Goal: Book appointment/travel/reservation

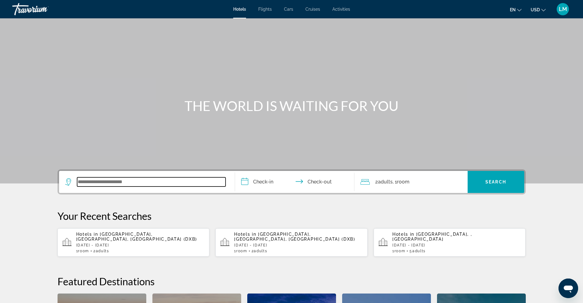
click at [124, 185] on input "Search widget" at bounding box center [151, 181] width 148 height 9
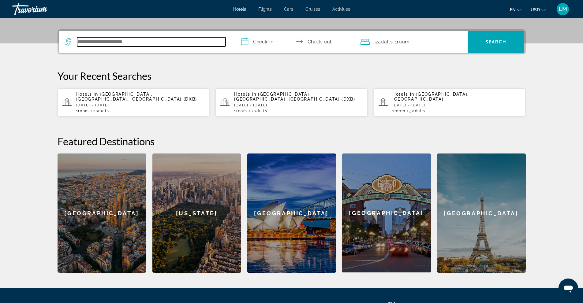
scroll to position [150, 0]
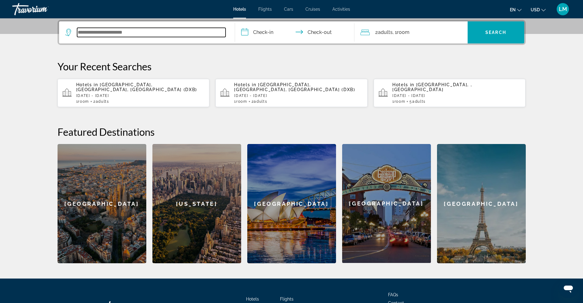
click at [138, 34] on input "Search widget" at bounding box center [151, 32] width 148 height 9
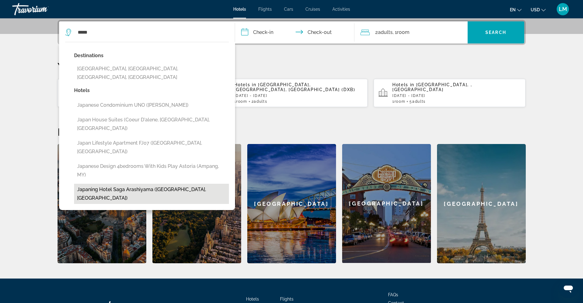
click at [130, 184] on button "Japaning Hotel Saga Arashiyama ([GEOGRAPHIC_DATA], [GEOGRAPHIC_DATA])" at bounding box center [151, 194] width 155 height 20
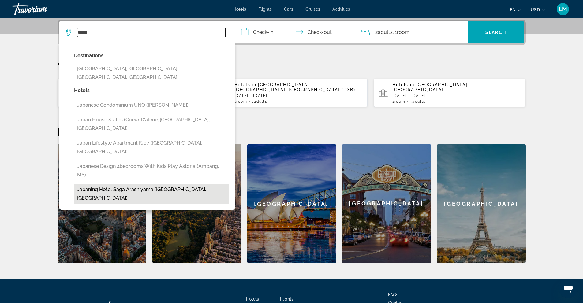
type input "**********"
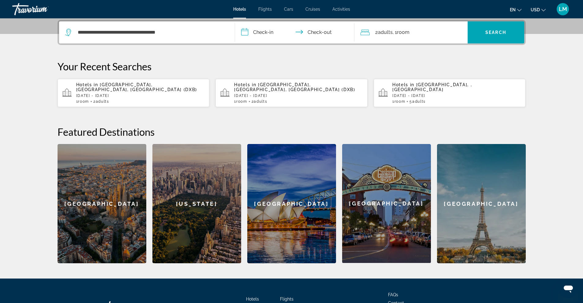
click at [313, 38] on input "**********" at bounding box center [296, 33] width 122 height 24
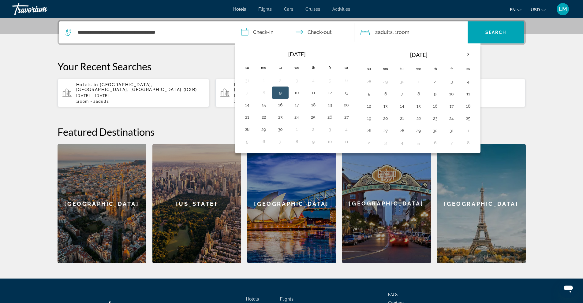
click at [266, 35] on input "**********" at bounding box center [296, 33] width 122 height 24
click at [418, 84] on button "1" at bounding box center [418, 81] width 10 height 9
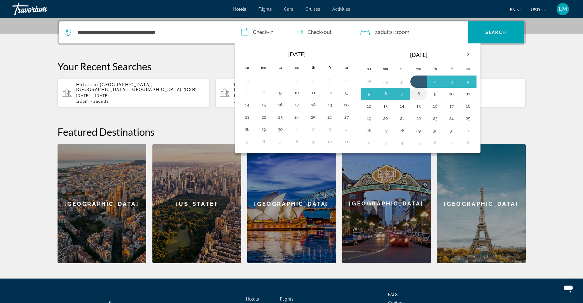
click at [415, 94] on button "8" at bounding box center [418, 94] width 10 height 9
type input "**********"
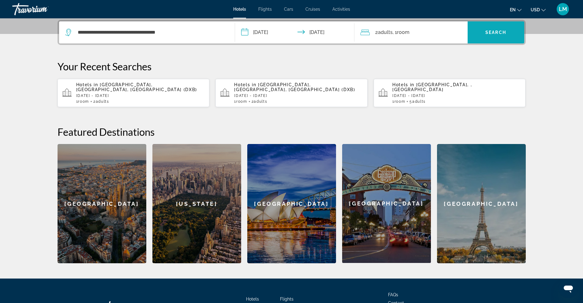
click at [508, 34] on span "Search widget" at bounding box center [495, 32] width 57 height 15
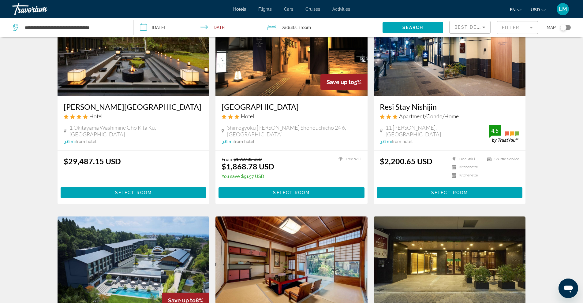
scroll to position [275, 0]
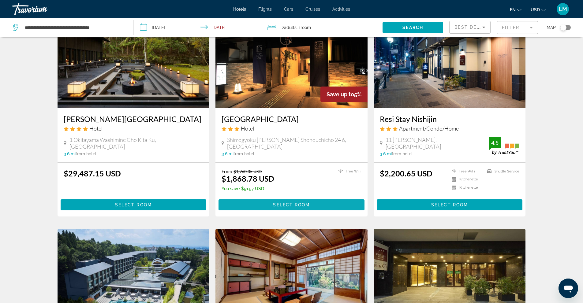
click at [288, 202] on span "Select Room" at bounding box center [291, 204] width 37 height 5
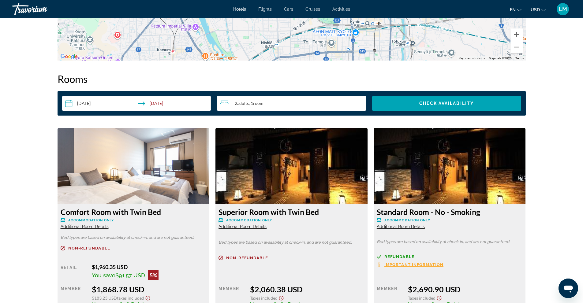
scroll to position [673, 0]
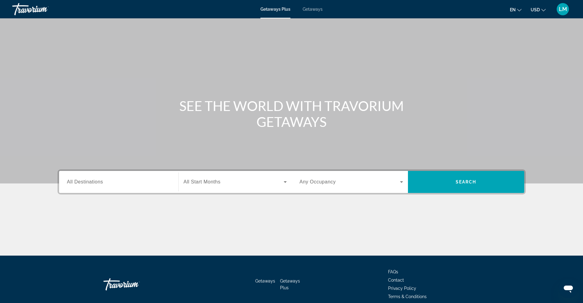
click at [124, 181] on input "Destination All Destinations" at bounding box center [118, 182] width 103 height 7
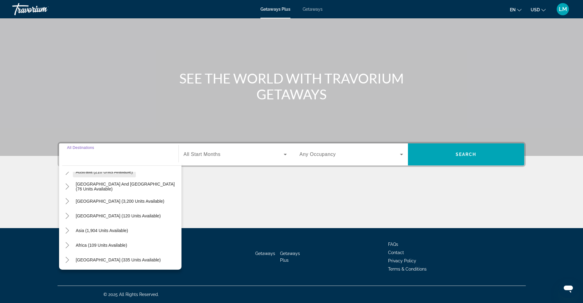
scroll to position [99, 0]
click at [85, 230] on span "Asia (1,904 units available)" at bounding box center [102, 229] width 52 height 5
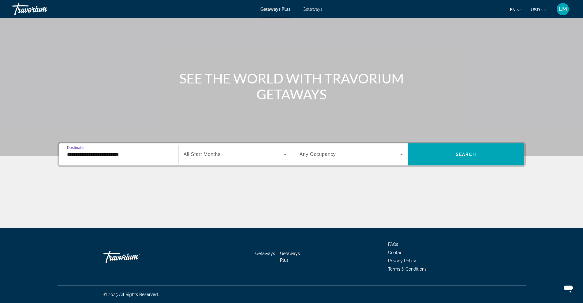
click at [265, 154] on span "Search widget" at bounding box center [233, 154] width 100 height 7
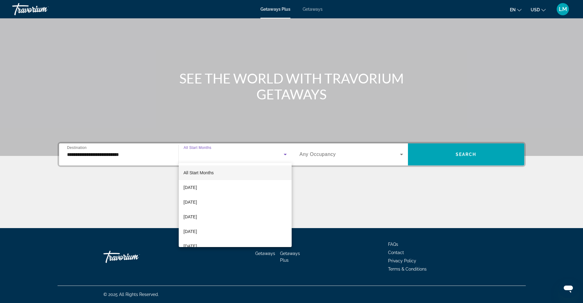
click at [107, 156] on div at bounding box center [291, 151] width 583 height 303
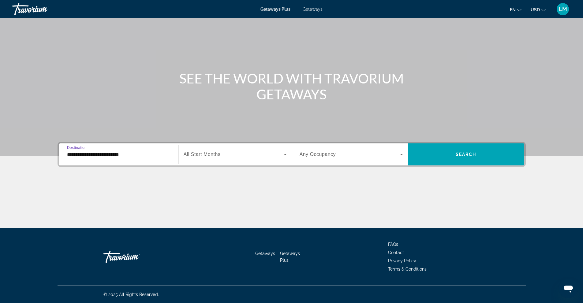
click at [139, 155] on input "**********" at bounding box center [118, 154] width 103 height 7
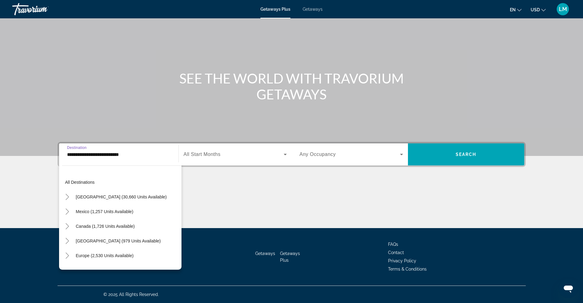
scroll to position [110, 0]
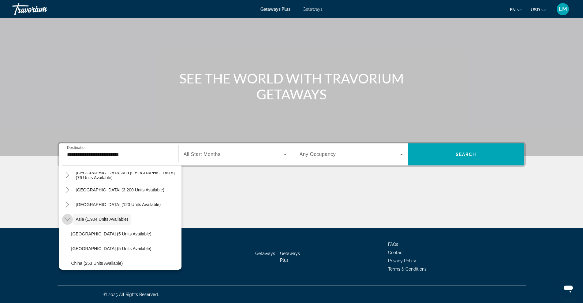
click at [67, 219] on icon "Toggle Asia (1,904 units available)" at bounding box center [67, 219] width 6 height 6
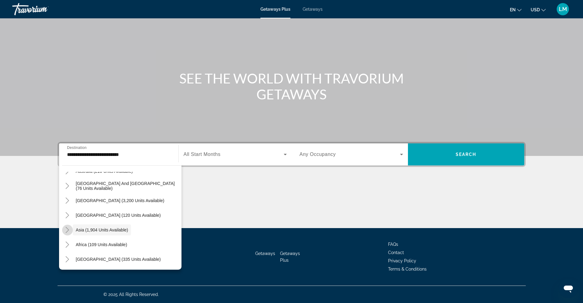
click at [65, 230] on icon "Toggle Asia (1,904 units available)" at bounding box center [67, 230] width 6 height 6
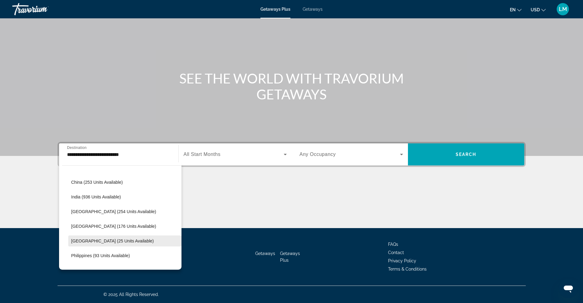
scroll to position [221, 0]
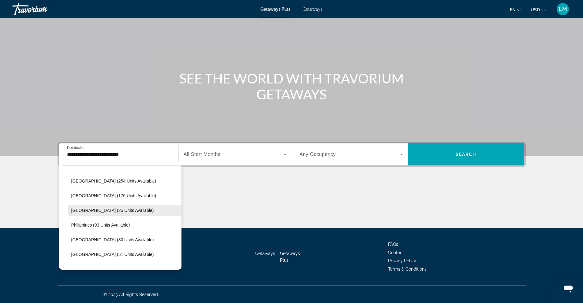
click at [102, 210] on span "Maldives (25 units available)" at bounding box center [112, 210] width 83 height 5
type input "**********"
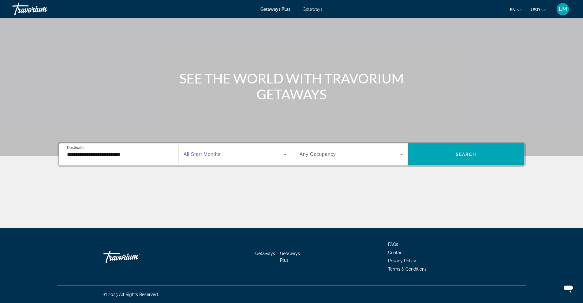
click at [284, 155] on icon "Search widget" at bounding box center [284, 154] width 7 height 7
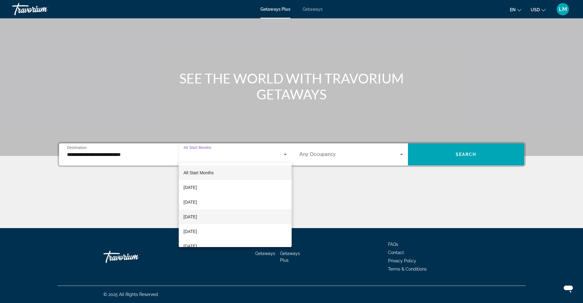
click at [197, 216] on span "November 2025" at bounding box center [189, 216] width 13 height 7
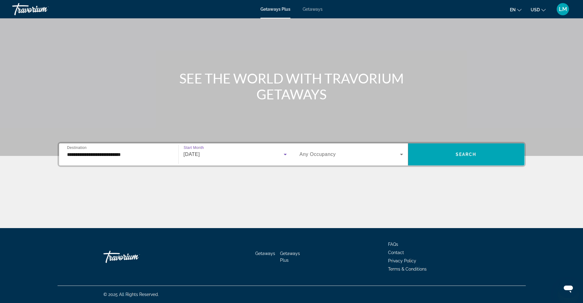
click at [398, 157] on icon "Search widget" at bounding box center [401, 154] width 7 height 7
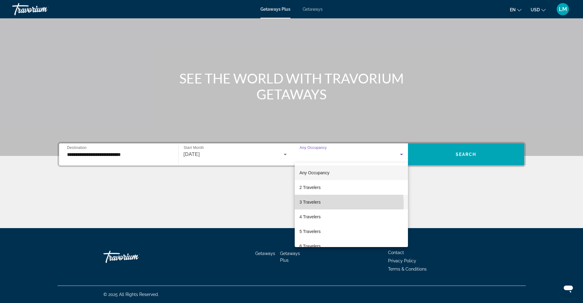
click at [323, 203] on mat-option "3 Travelers" at bounding box center [350, 202] width 113 height 15
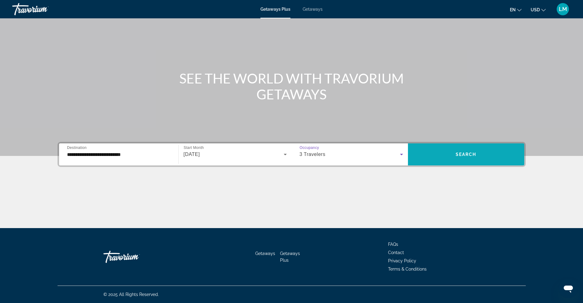
click at [472, 151] on span "Search widget" at bounding box center [466, 154] width 116 height 15
